Goal: Book appointment/travel/reservation

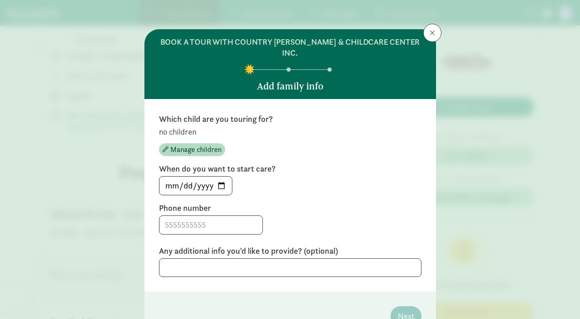
scroll to position [366, 0]
click at [202, 154] on span "Manage children" at bounding box center [195, 149] width 51 height 11
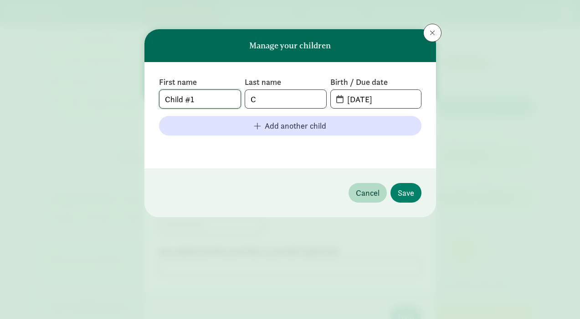
click at [208, 100] on input "Child #1" at bounding box center [200, 99] width 81 height 18
type input "Micah"
type input "[PERSON_NAME]"
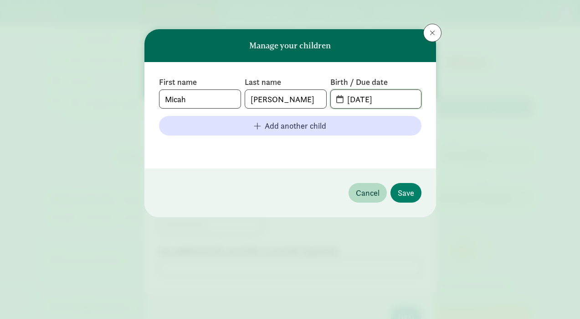
click at [386, 101] on input "[DATE]" at bounding box center [381, 99] width 79 height 18
click at [407, 99] on input "[DATE]" at bounding box center [381, 99] width 79 height 18
type input "[DATE]"
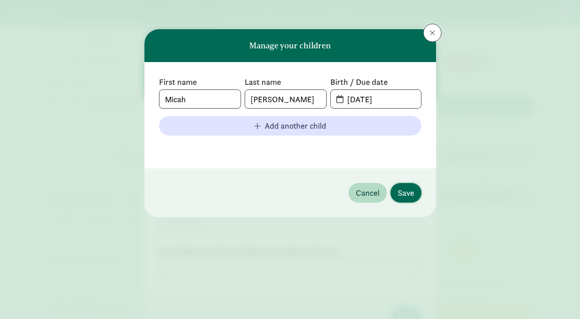
click at [403, 193] on span "Save" at bounding box center [406, 192] width 16 height 12
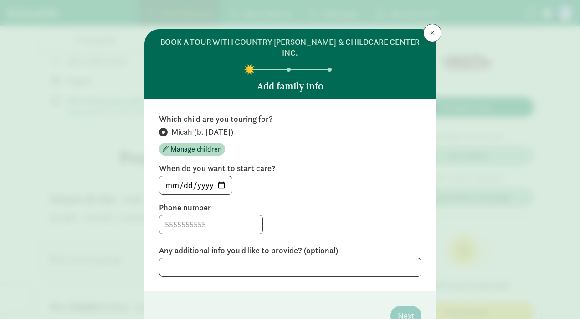
scroll to position [50, 0]
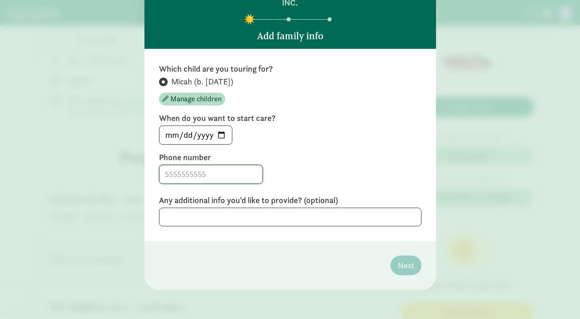
click at [206, 168] on input at bounding box center [211, 174] width 103 height 18
type input "8082825450"
click at [321, 209] on textarea at bounding box center [290, 216] width 263 height 19
type textarea "I"
click at [407, 261] on span "Next" at bounding box center [406, 265] width 16 height 12
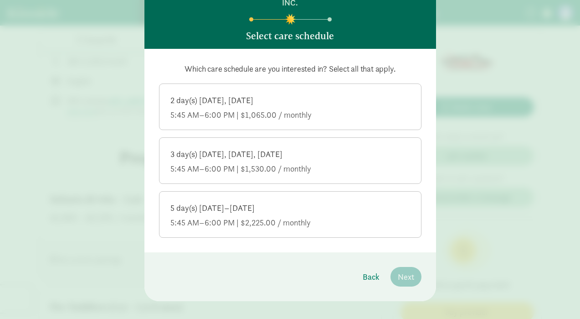
click at [338, 106] on div "2 day(s) [DATE], [DATE] 5:45 AM–6:00 PM | $1,065.00 / monthly" at bounding box center [290, 108] width 240 height 26
click at [0, 0] on input "2 day(s) [DATE], [DATE] 5:45 AM–6:00 PM | $1,065.00 / monthly" at bounding box center [0, 0] width 0 height 0
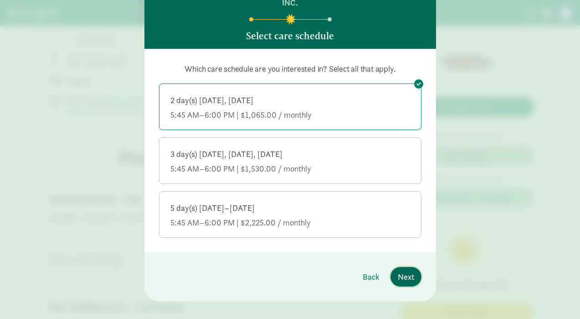
click at [409, 273] on span "Next" at bounding box center [406, 276] width 16 height 12
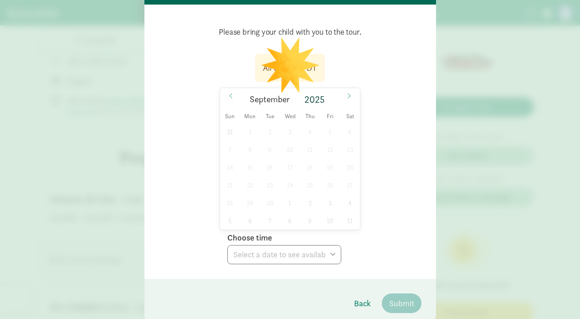
scroll to position [95, 0]
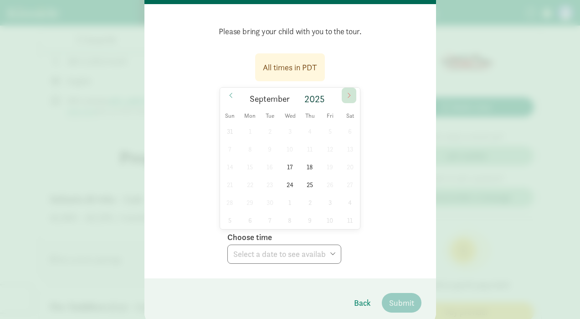
click at [351, 95] on icon at bounding box center [348, 95] width 5 height 6
click at [230, 97] on icon at bounding box center [230, 95] width 5 height 6
click at [351, 94] on icon at bounding box center [348, 95] width 5 height 6
click at [293, 164] on span "15" at bounding box center [290, 167] width 18 height 18
click at [311, 254] on select "Choose time 09:00 AM 09:30 AM 10:00 AM 10:30 AM" at bounding box center [284, 253] width 114 height 19
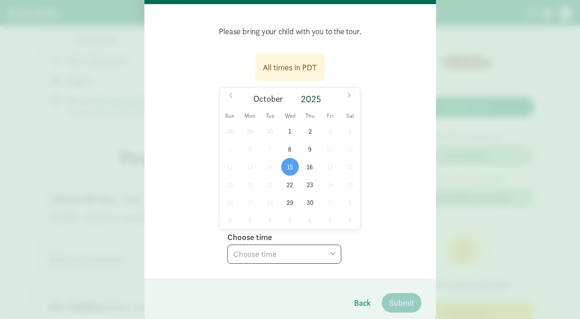
select select "[DATE]T10:00:00.000-07:00"
click at [227, 244] on select "Choose time 09:00 AM 09:30 AM 10:00 AM 10:30 AM" at bounding box center [284, 253] width 114 height 19
click at [393, 300] on span "Submit" at bounding box center [401, 302] width 25 height 12
click at [361, 304] on span "Back" at bounding box center [362, 302] width 17 height 12
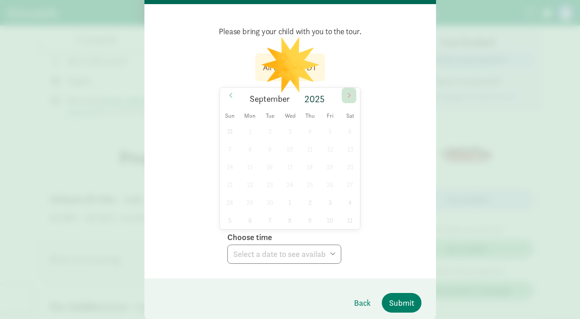
click at [350, 91] on span at bounding box center [349, 95] width 15 height 15
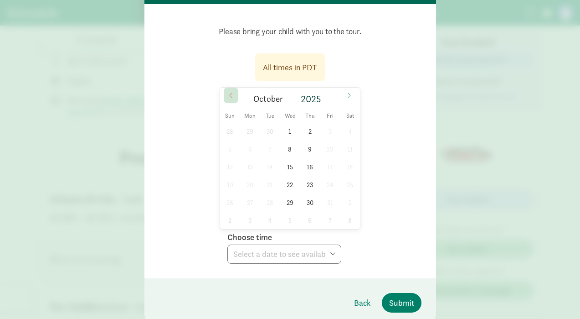
click at [229, 94] on icon at bounding box center [230, 95] width 5 height 6
click at [290, 185] on span "24" at bounding box center [290, 184] width 18 height 18
click at [298, 250] on select "Choose time 09:00 AM 09:30 AM 10:00 AM 10:30 AM" at bounding box center [284, 253] width 114 height 19
select select "[DATE]T10:30:00.000-07:00"
click at [227, 244] on select "Choose time 09:00 AM 09:30 AM 10:00 AM 10:30 AM" at bounding box center [284, 253] width 114 height 19
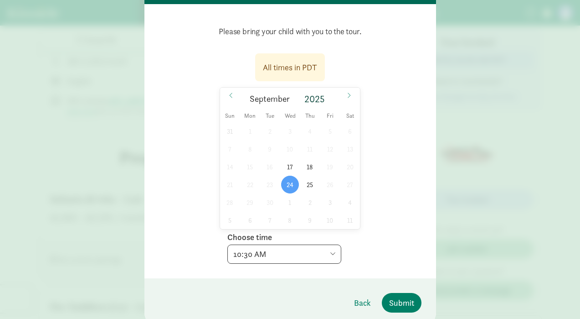
click at [399, 235] on div "All times in PDT [DATE] [DATE] Sun Mon Tue Wed Thu Fri Sat 31 1 2 3 4 5 6 7 8 9…" at bounding box center [290, 156] width 263 height 216
click at [400, 298] on span "Submit" at bounding box center [401, 302] width 25 height 12
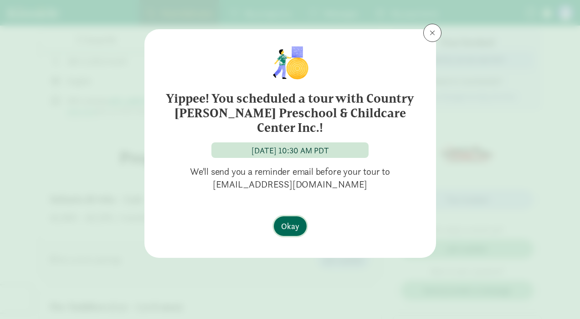
click at [287, 220] on span "Okay" at bounding box center [290, 226] width 18 height 12
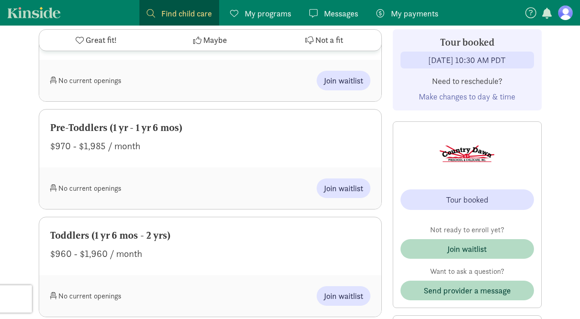
scroll to position [546, 0]
